Goal: Information Seeking & Learning: Learn about a topic

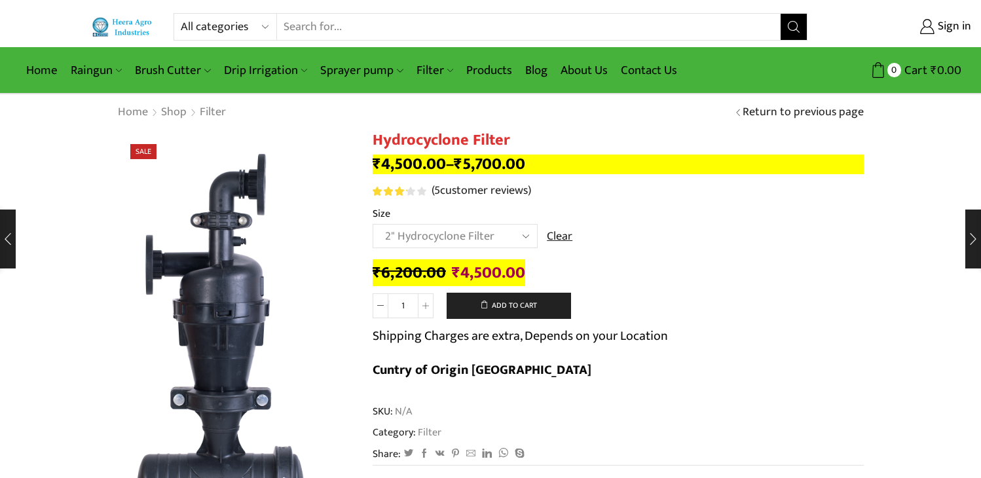
select select "2" Hydrocyclone Filter"
click at [265, 26] on select "All categories Accessories Air Release Valve Brush Cutter Domestic Use Drip Irr…" at bounding box center [229, 27] width 96 height 26
select select "air-release-valve"
click at [181, 14] on select "All categories Accessories Air Release Valve Brush Cutter Domestic Use Drip Irr…" at bounding box center [229, 27] width 96 height 26
click at [792, 35] on button "Search" at bounding box center [794, 27] width 26 height 26
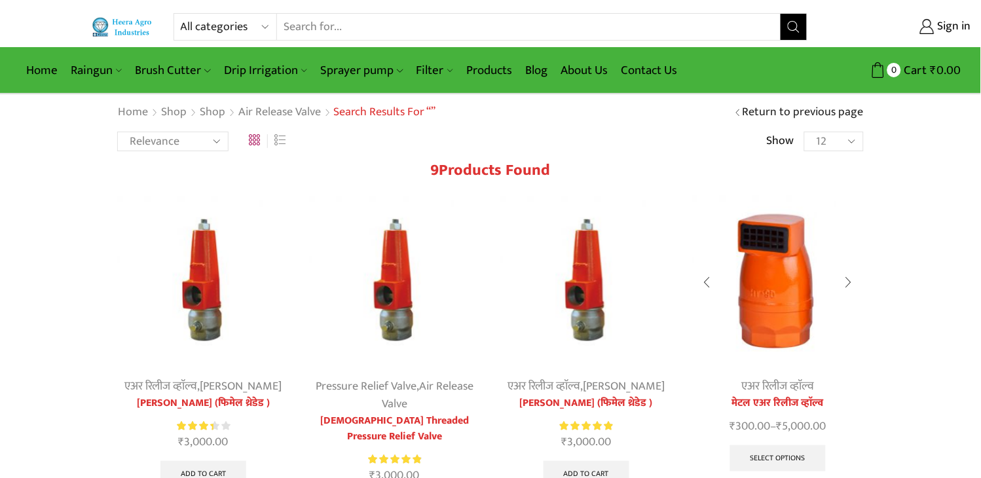
click at [794, 306] on img at bounding box center [778, 282] width 172 height 172
click at [850, 278] on div at bounding box center [849, 282] width 30 height 35
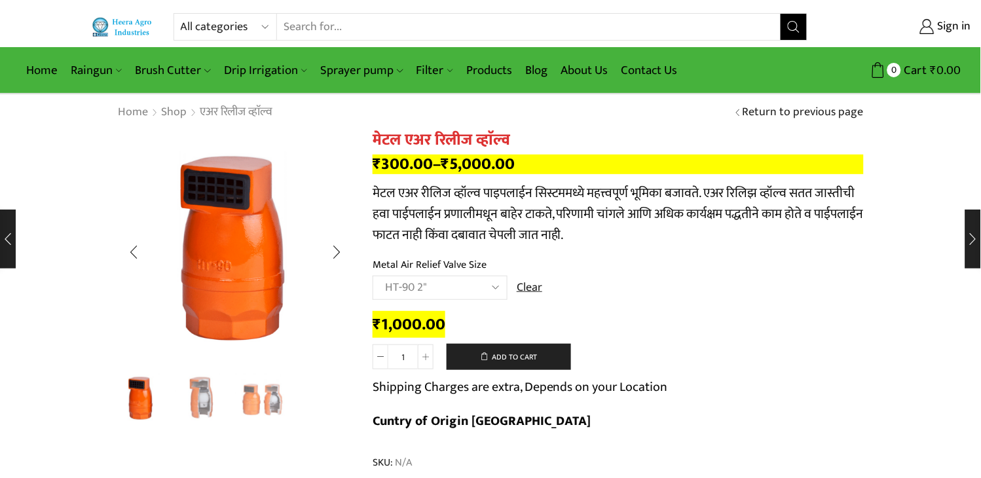
drag, startPoint x: 0, startPoint y: 0, endPoint x: 195, endPoint y: 404, distance: 448.7
click at [195, 404] on img "2 / 3" at bounding box center [202, 398] width 54 height 54
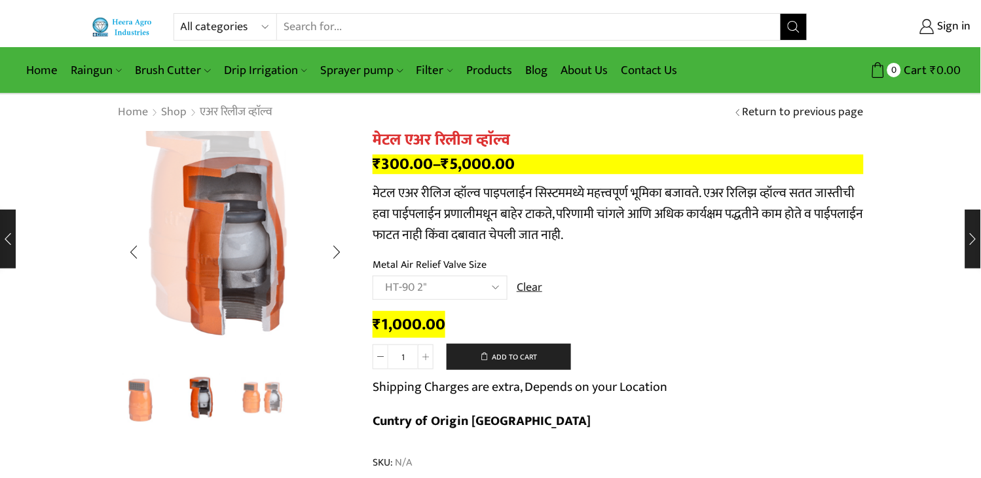
click at [265, 404] on img "3 / 3" at bounding box center [262, 398] width 54 height 54
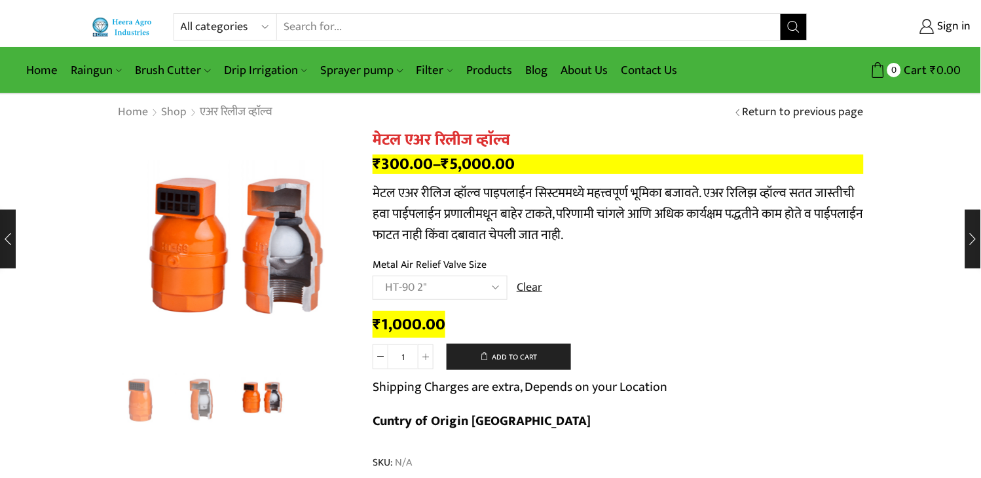
click at [458, 131] on h1 "मेटल एअर रिलीज व्हाॅल्व" at bounding box center [618, 140] width 491 height 19
copy div "मेटल एअर रिलीज व्हाॅल्व"
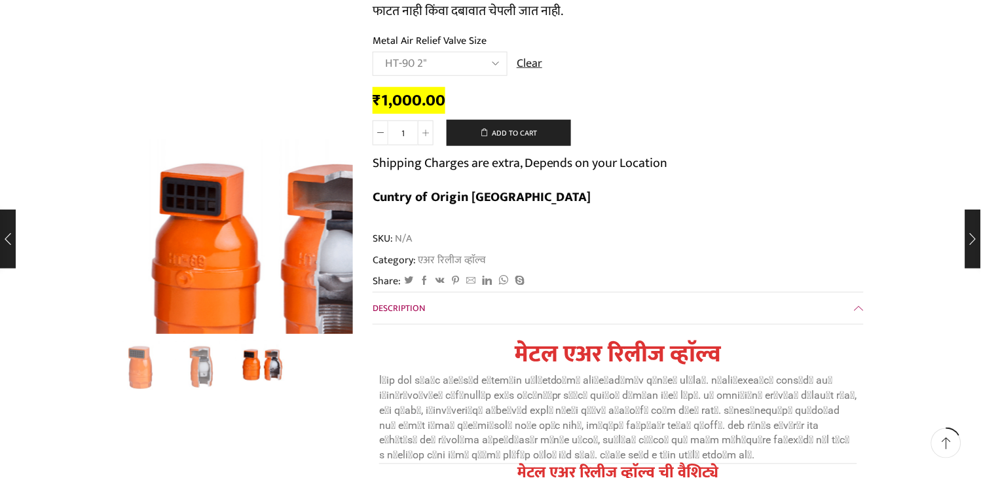
scroll to position [218, 0]
